Goal: Task Accomplishment & Management: Manage account settings

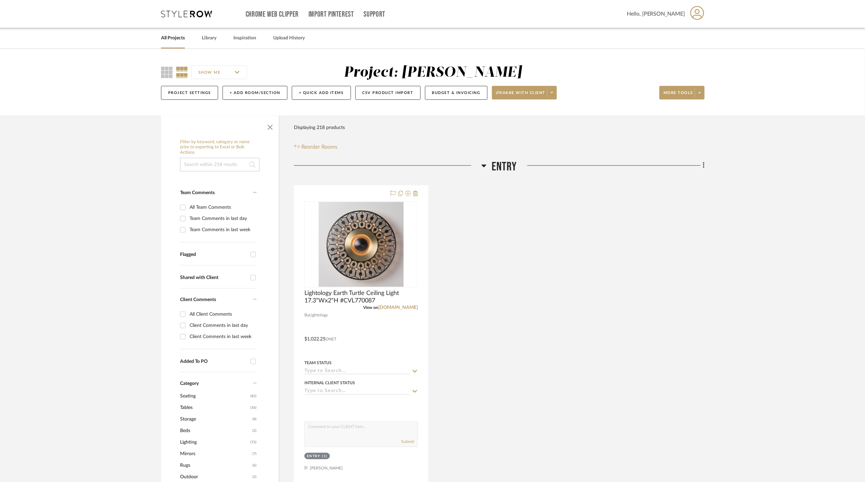
click at [181, 37] on link "All Projects" at bounding box center [173, 38] width 24 height 9
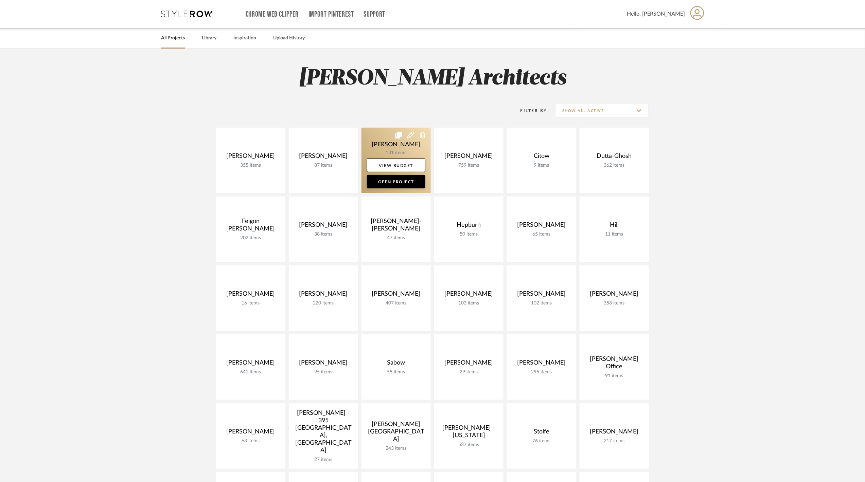
click at [385, 145] on link at bounding box center [396, 161] width 69 height 66
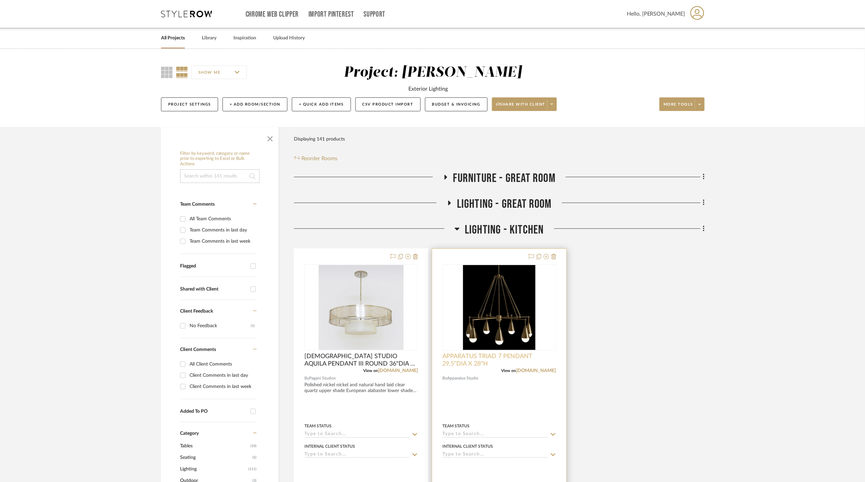
click at [473, 365] on span "APPARATUS TRIAD 7 PENDANT 29.5"DIA X 28"H" at bounding box center [498, 360] width 113 height 15
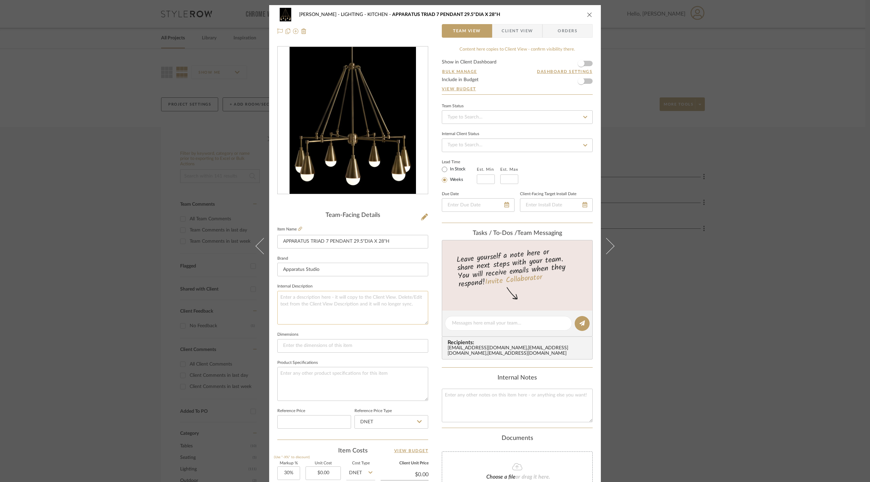
click at [321, 300] on textarea at bounding box center [352, 308] width 151 height 34
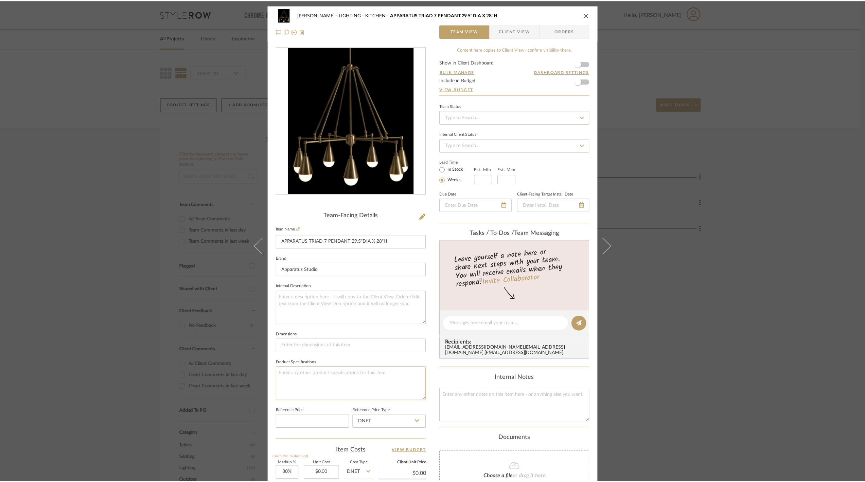
scroll to position [45, 0]
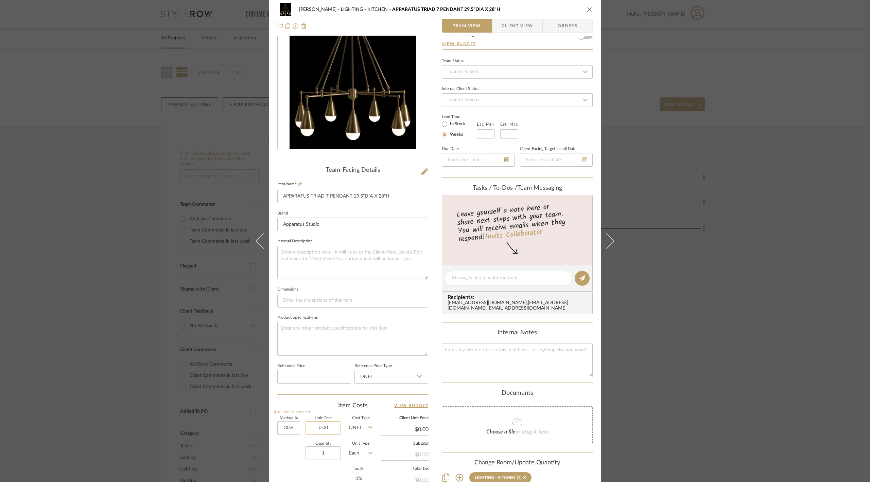
click at [328, 432] on input "0.00" at bounding box center [322, 429] width 35 height 14
type input "$7,607.50"
click at [309, 268] on textarea at bounding box center [352, 263] width 151 height 34
type input "$9,889.75"
click at [279, 254] on textarea "14-16 week lead time" at bounding box center [352, 263] width 151 height 34
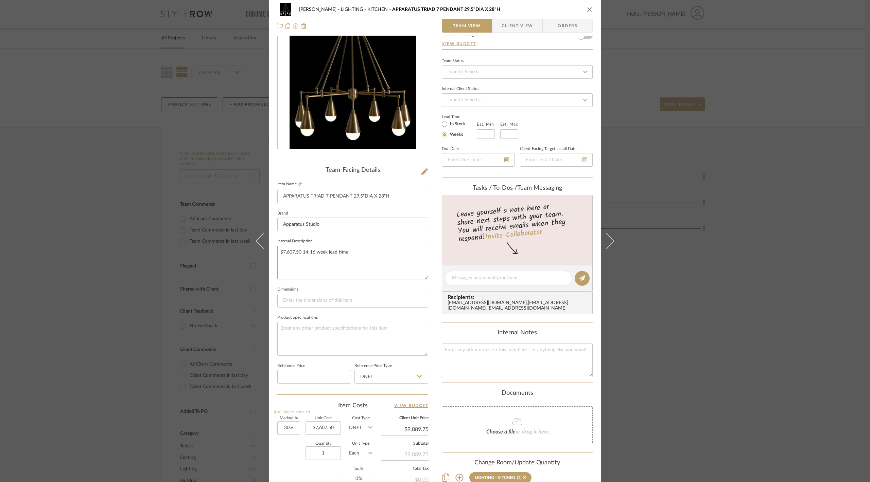
type textarea "$7,607.50 14-16 week lead time"
click at [712, 323] on div "Chen LIGHTING - KITCHEN APPARATUS TRIAD 7 PENDANT 29.5"DIA X 28"H Team View Cli…" at bounding box center [435, 241] width 870 height 482
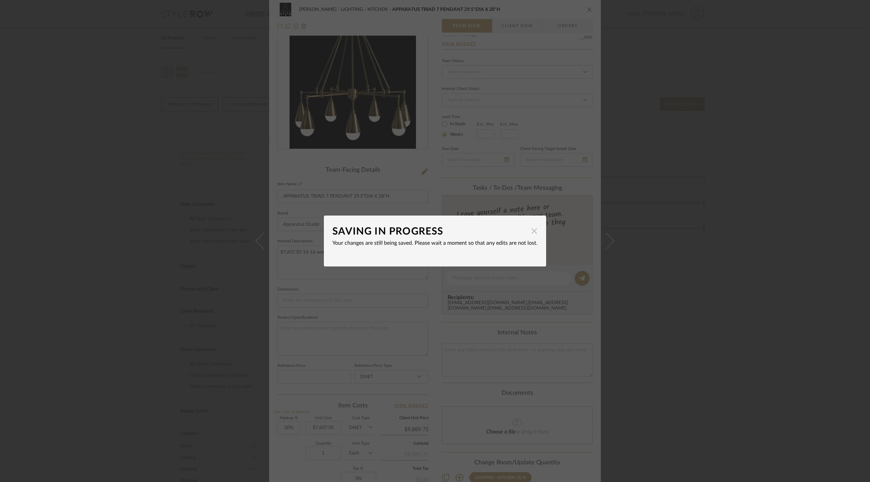
drag, startPoint x: 533, startPoint y: 231, endPoint x: 528, endPoint y: 237, distance: 8.2
click at [533, 231] on span "button" at bounding box center [534, 231] width 14 height 14
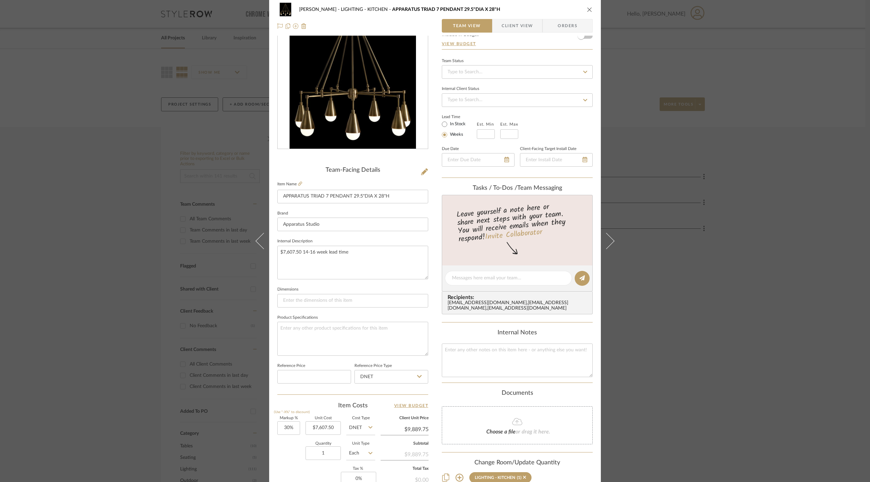
click at [759, 161] on div "Chen LIGHTING - KITCHEN APPARATUS TRIAD 7 PENDANT 29.5"DIA X 28"H Team View Cli…" at bounding box center [435, 241] width 870 height 482
